Goal: Transaction & Acquisition: Purchase product/service

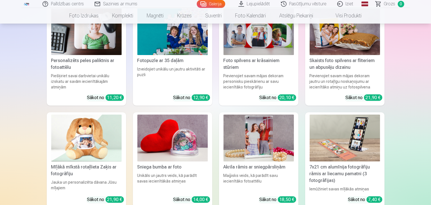
scroll to position [2070, 0]
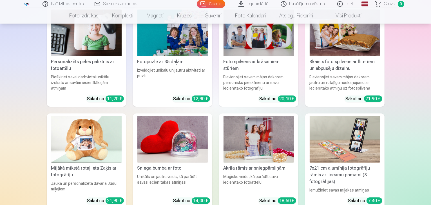
drag, startPoint x: 75, startPoint y: 138, endPoint x: 1, endPoint y: 126, distance: 74.9
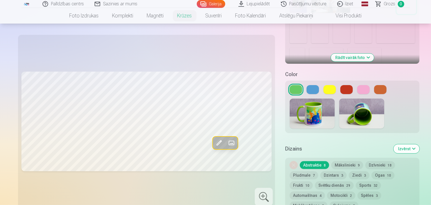
scroll to position [169, 0]
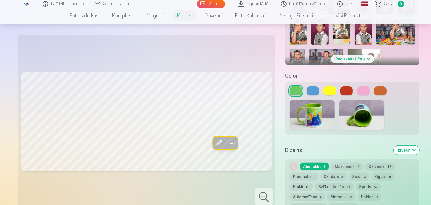
click at [340, 87] on button at bounding box center [346, 91] width 12 height 9
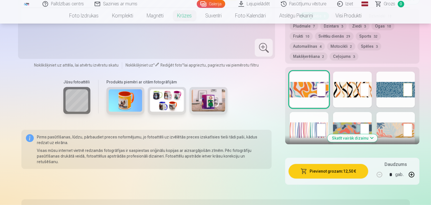
scroll to position [338, 0]
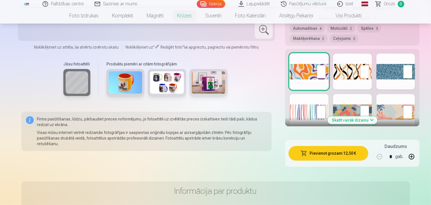
click at [289, 94] on div at bounding box center [308, 112] width 39 height 36
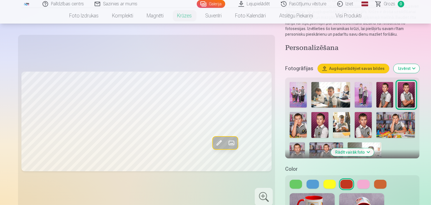
scroll to position [68, 0]
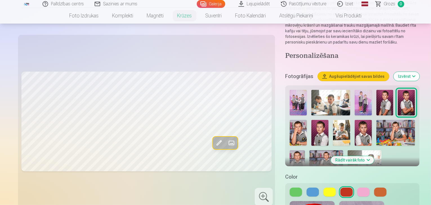
click at [304, 150] on img at bounding box center [296, 161] width 15 height 23
click at [343, 150] on img at bounding box center [326, 161] width 34 height 23
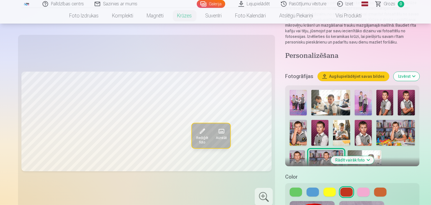
click at [333, 121] on img at bounding box center [341, 133] width 17 height 26
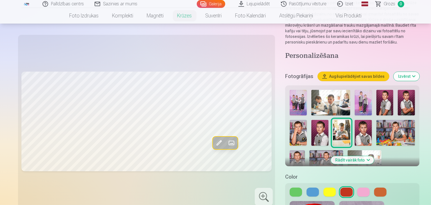
click at [307, 120] on img at bounding box center [297, 133] width 17 height 26
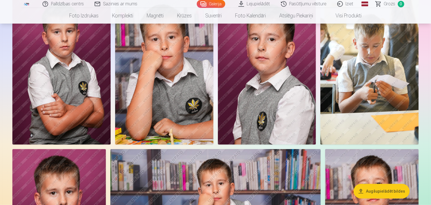
scroll to position [405, 0]
